Goal: Communication & Community: Participate in discussion

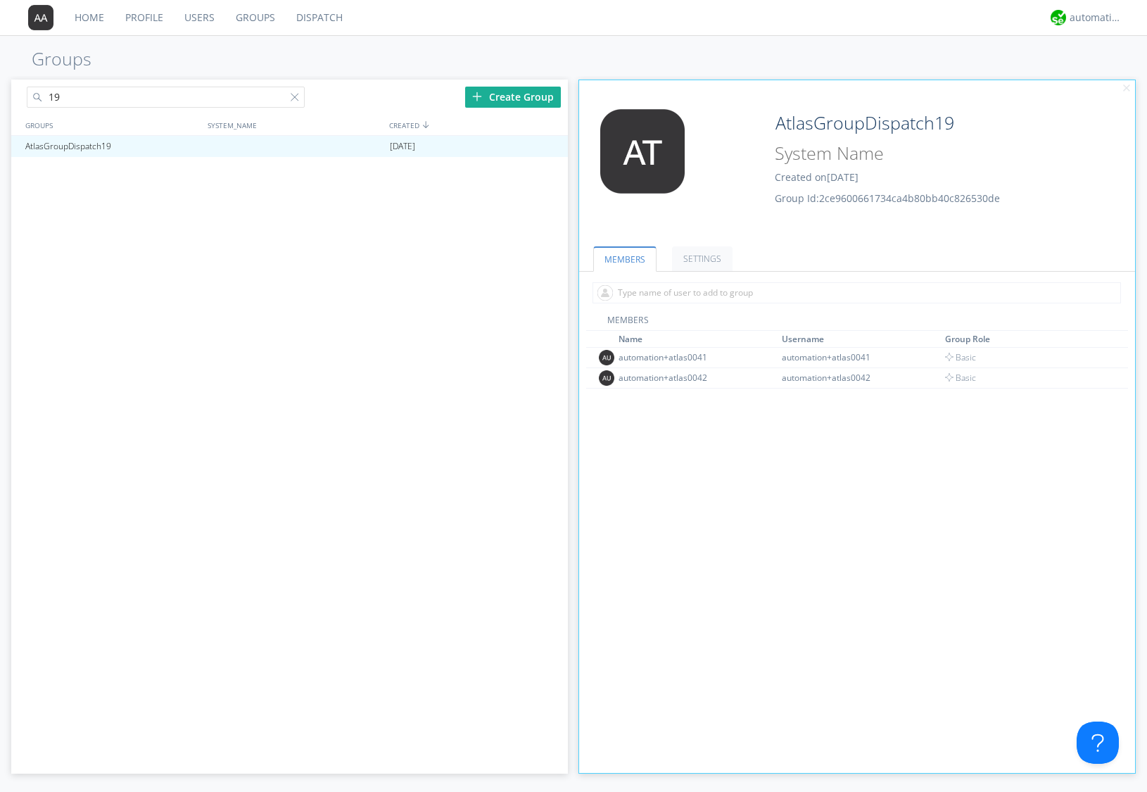
click at [336, 20] on link "Dispatch" at bounding box center [320, 17] width 68 height 35
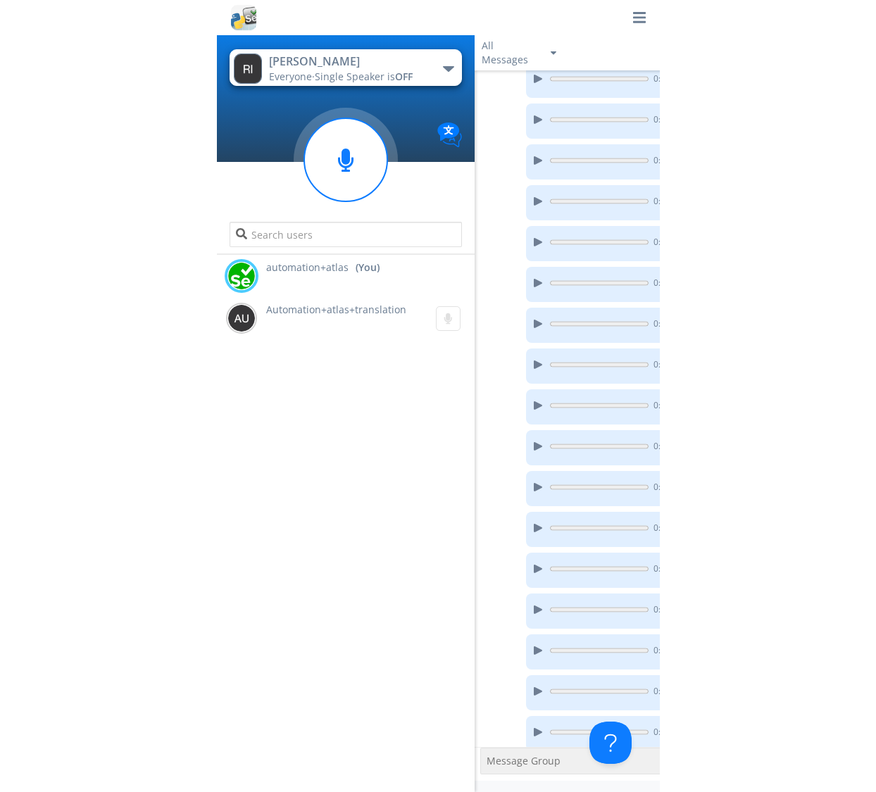
scroll to position [1469, 0]
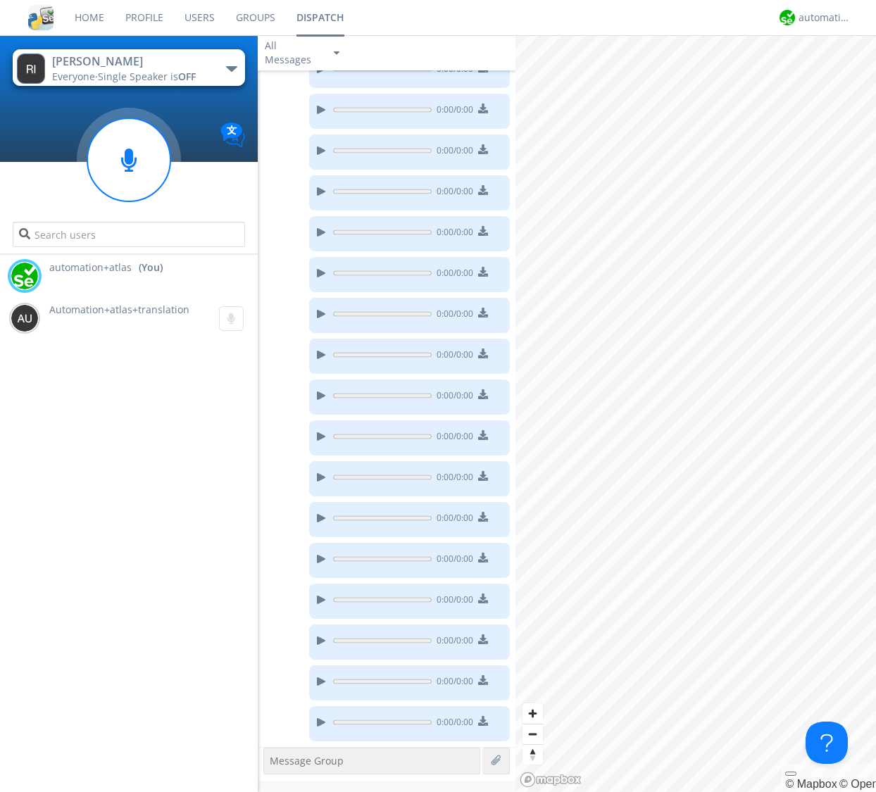
click at [201, 77] on div "Everyone · Single Speaker is OFF" at bounding box center [131, 77] width 158 height 14
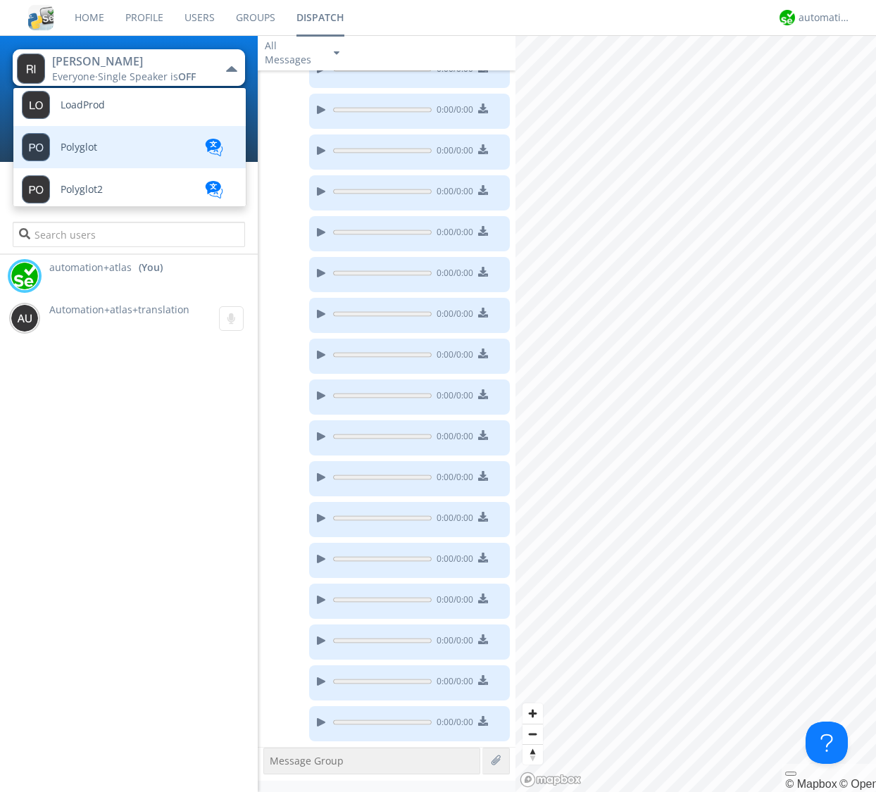
scroll to position [721, 0]
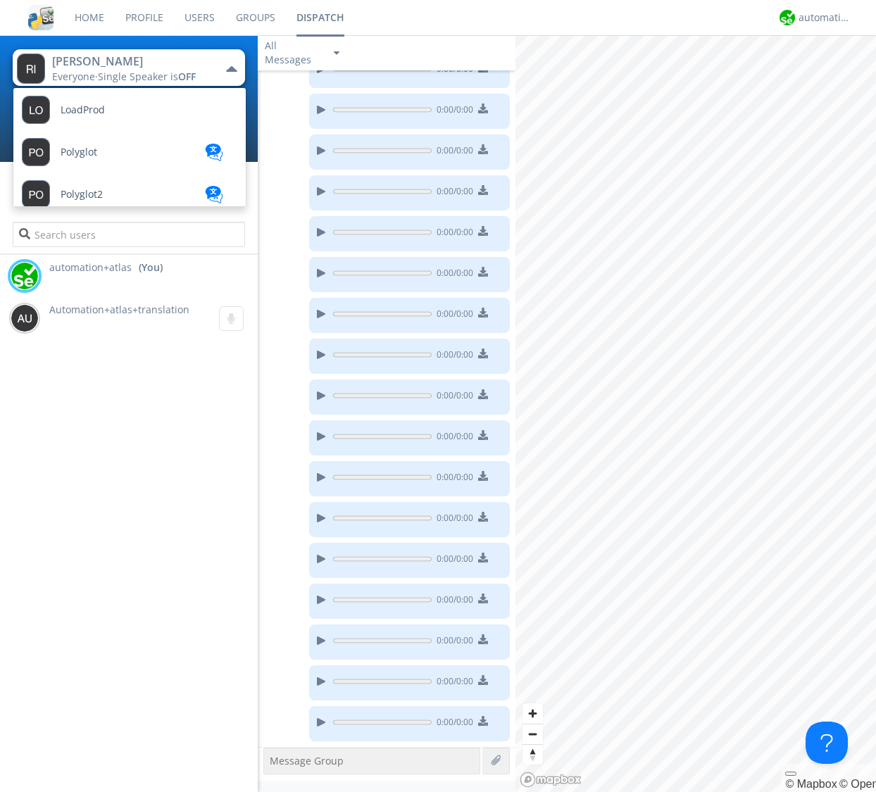
click at [168, 418] on div "automation+atlas (You) Automation+atlas+translation 0:00" at bounding box center [129, 523] width 258 height 537
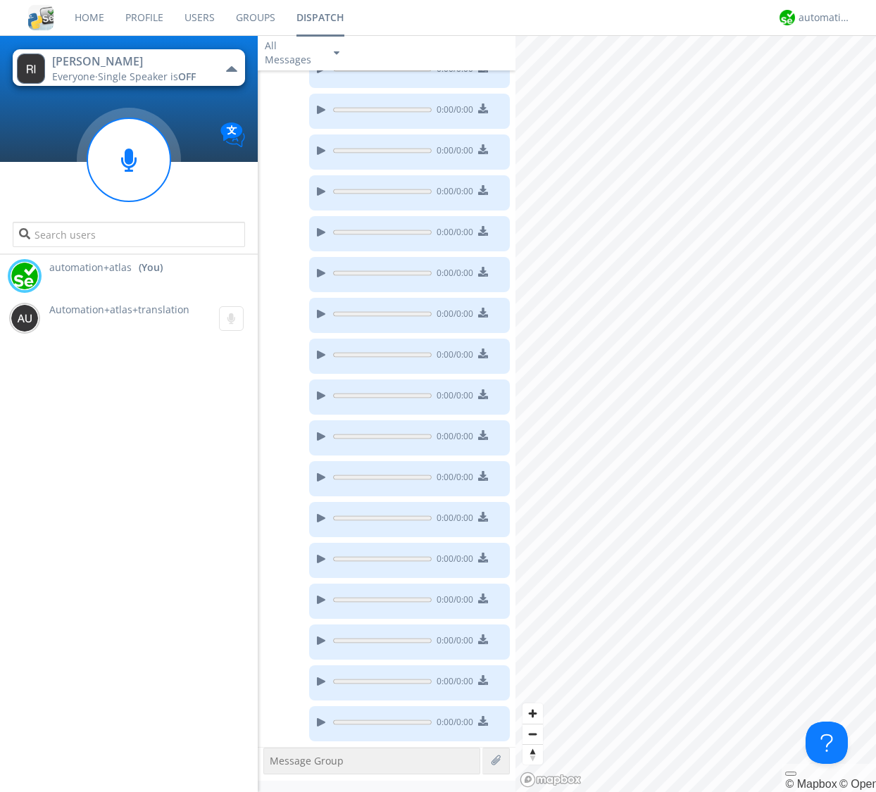
click at [221, 70] on button "[PERSON_NAME] Everyone · Single Speaker is OFF" at bounding box center [129, 67] width 232 height 37
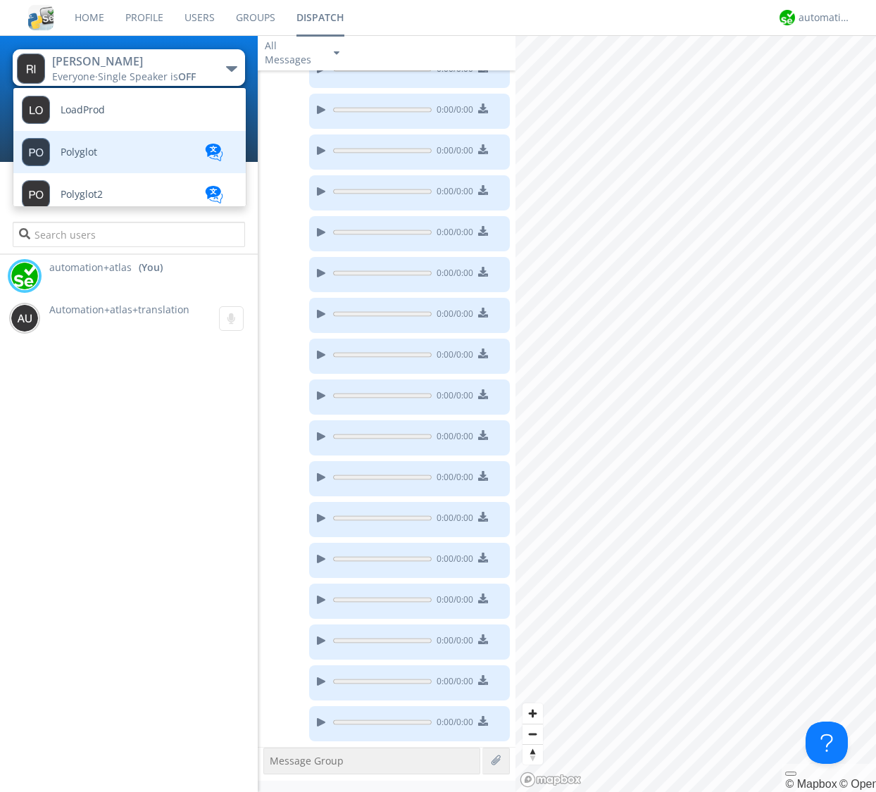
click at [184, 137] on link "Polyglot" at bounding box center [118, 152] width 211 height 42
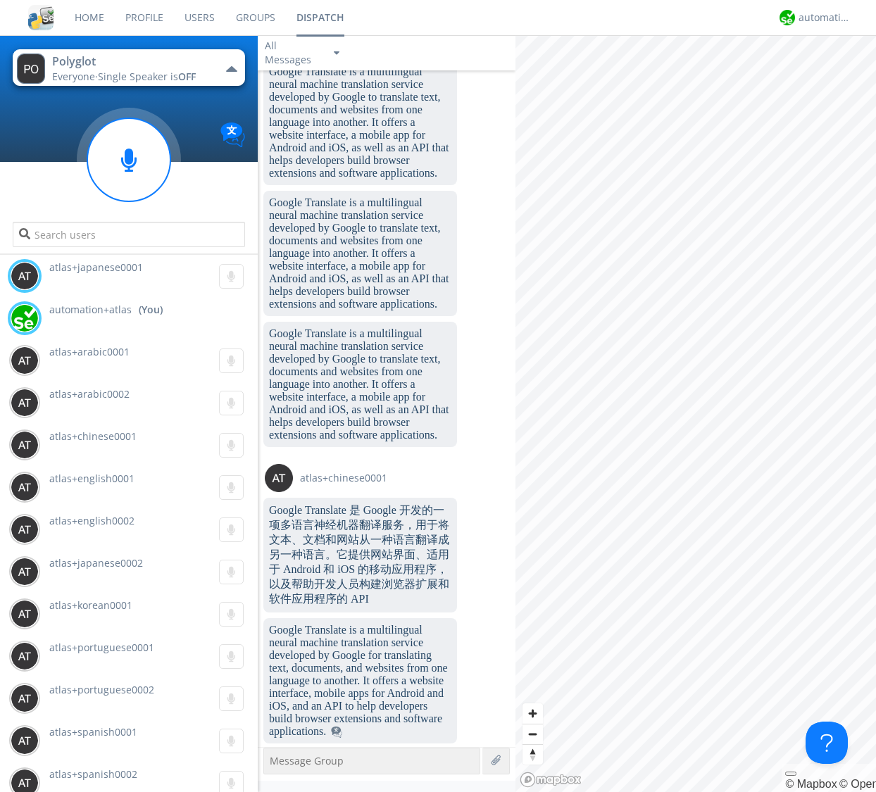
scroll to position [1230, 0]
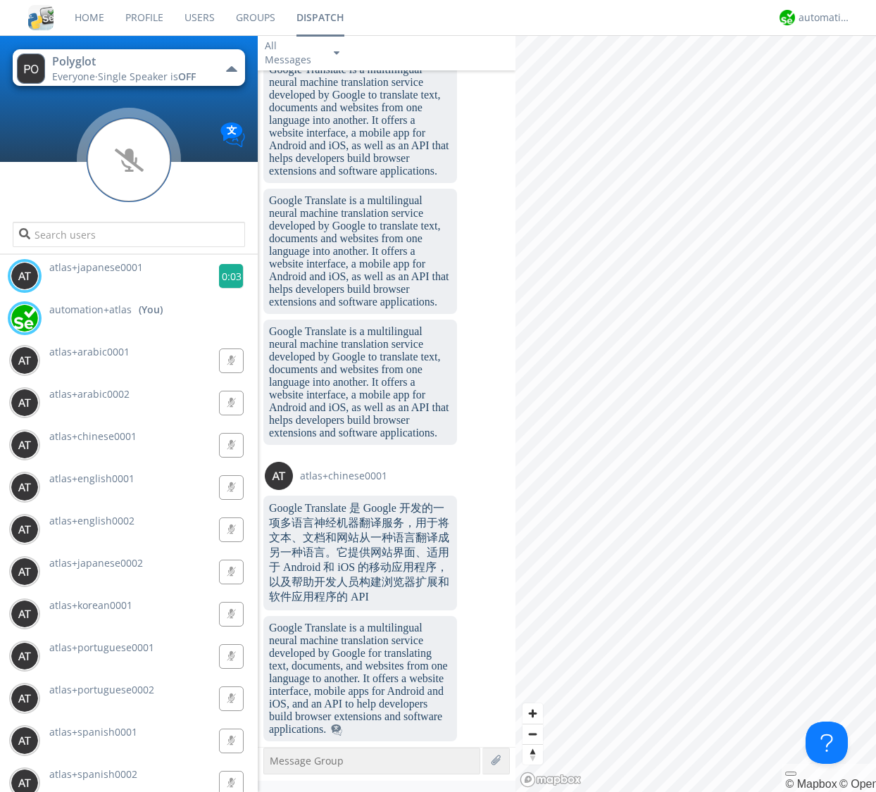
click at [219, 279] on g at bounding box center [231, 276] width 25 height 25
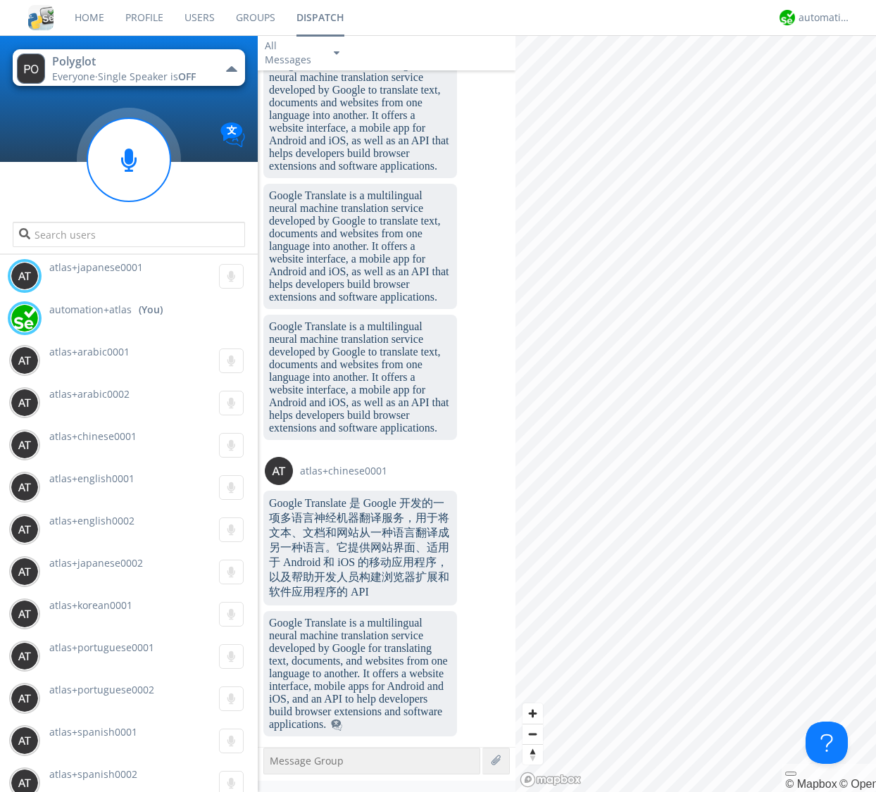
scroll to position [1319, 0]
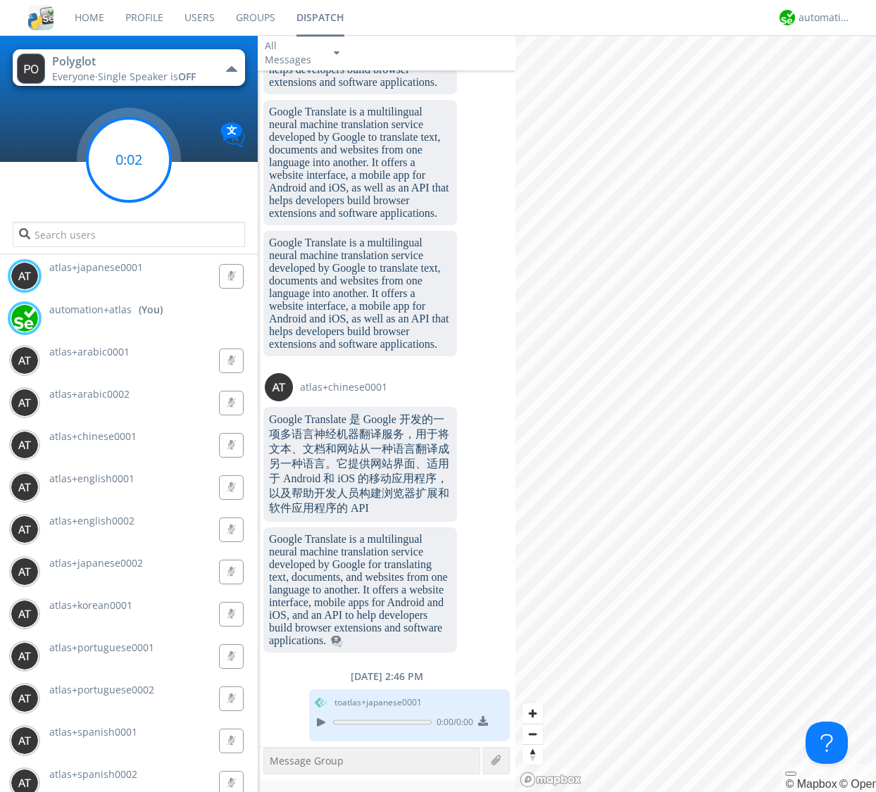
click at [131, 172] on circle at bounding box center [128, 159] width 83 height 83
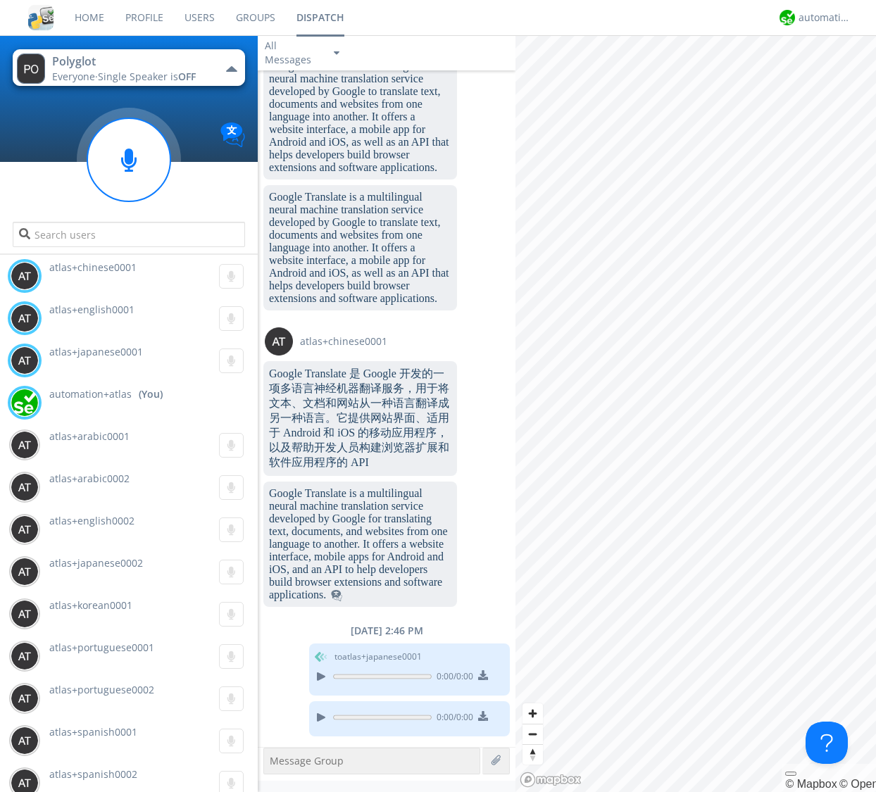
scroll to position [1445, 0]
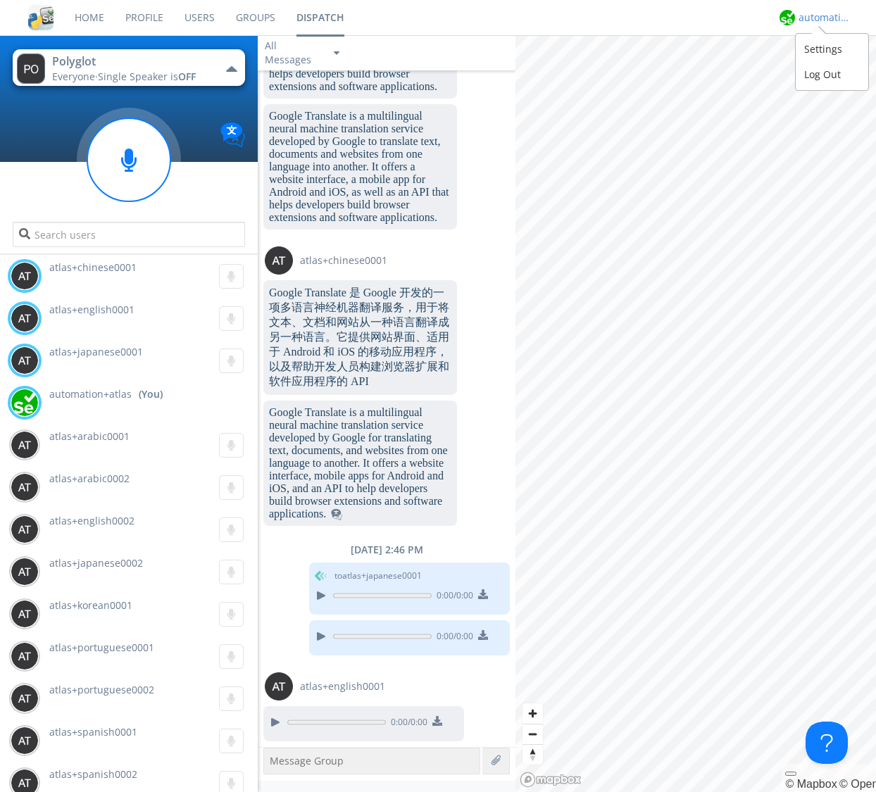
click at [442, 21] on div "automation+atlas" at bounding box center [824, 18] width 53 height 14
click at [442, 77] on div "Log Out" at bounding box center [831, 74] width 73 height 25
